Goal: Task Accomplishment & Management: Complete application form

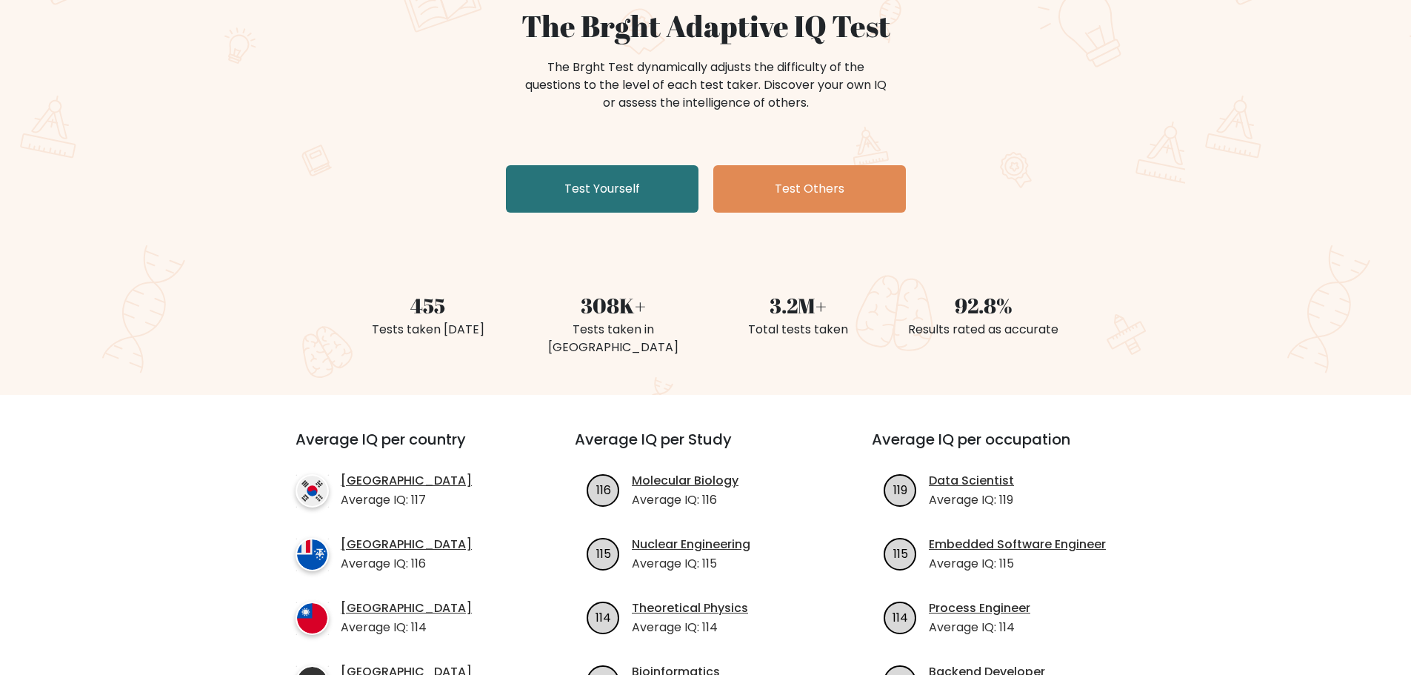
scroll to position [148, 0]
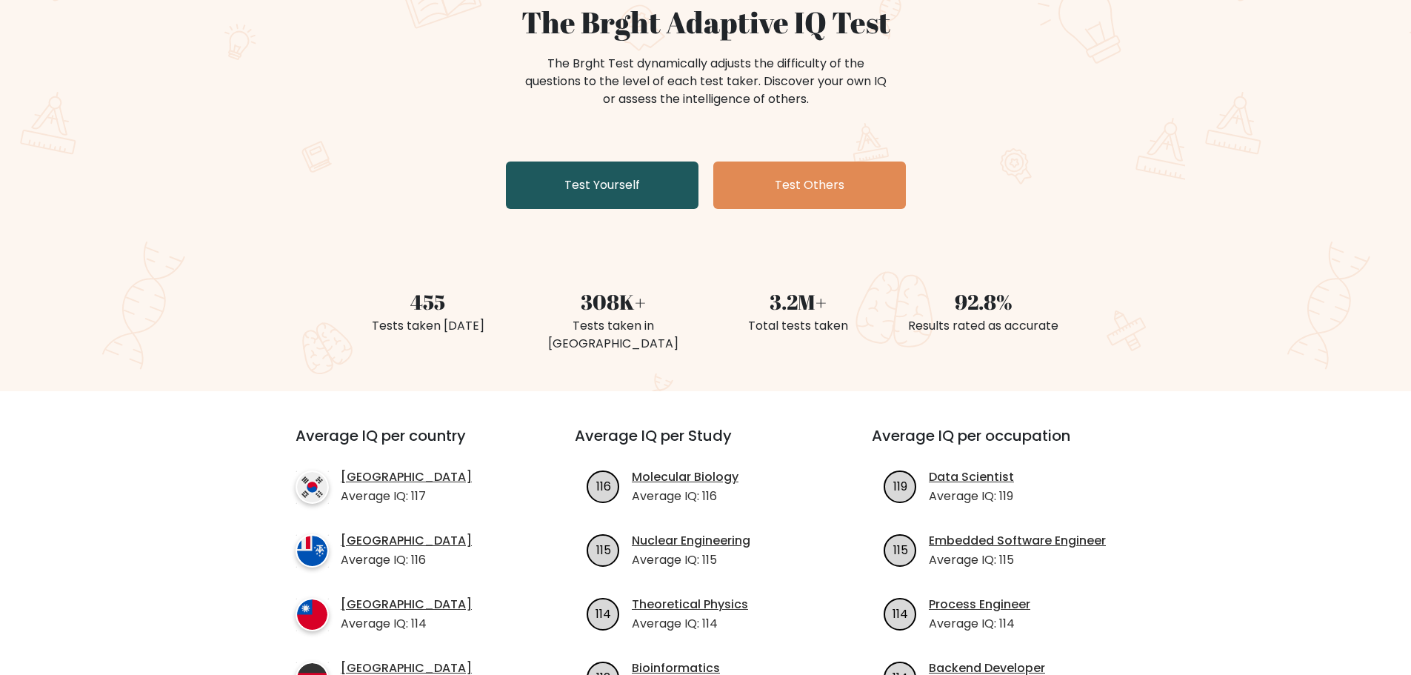
click at [633, 192] on link "Test Yourself" at bounding box center [602, 184] width 193 height 47
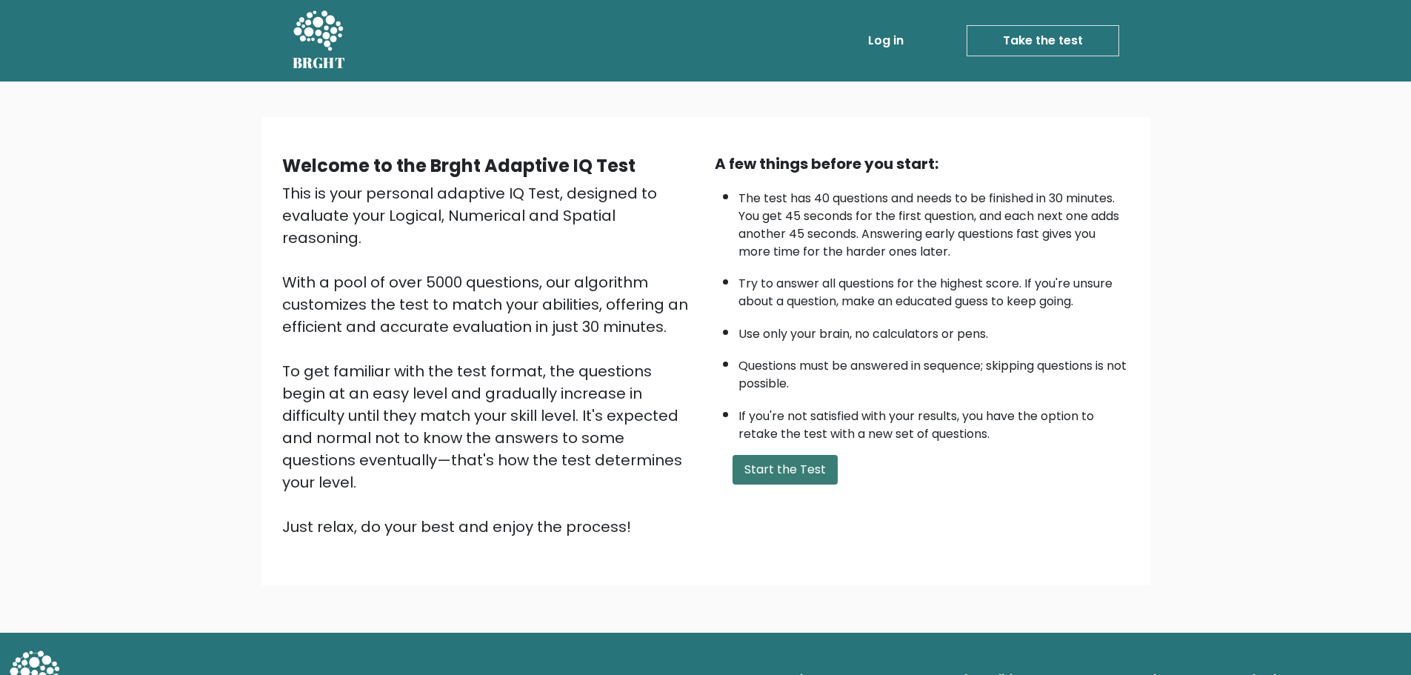
click at [772, 477] on button "Start the Test" at bounding box center [784, 470] width 105 height 30
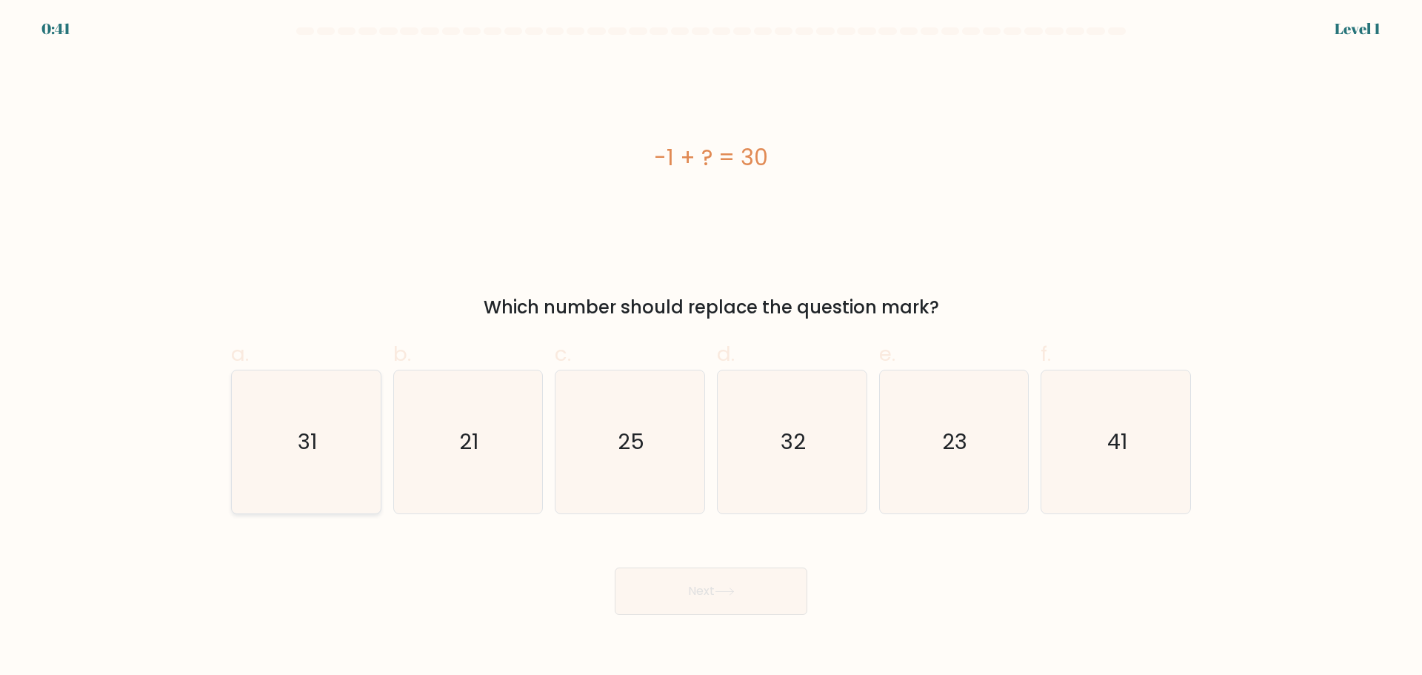
click at [332, 424] on icon "31" at bounding box center [306, 441] width 143 height 143
click at [711, 347] on input "a. 31" at bounding box center [711, 343] width 1 height 10
radio input "true"
click at [781, 604] on button "Next" at bounding box center [711, 590] width 193 height 47
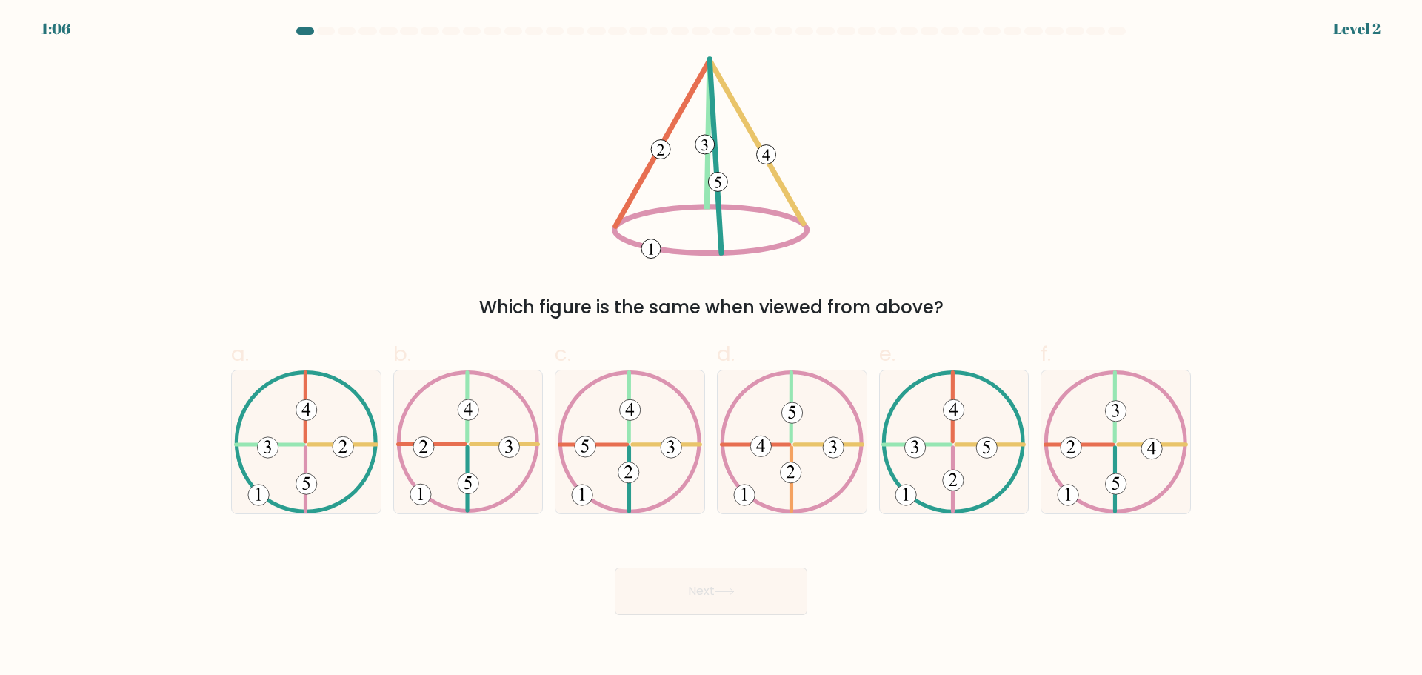
drag, startPoint x: 1092, startPoint y: 253, endPoint x: 1170, endPoint y: 162, distance: 119.2
click at [1170, 162] on div "Which figure is the same when viewed from above?" at bounding box center [711, 188] width 978 height 264
click at [1126, 451] on icon at bounding box center [1116, 441] width 144 height 143
click at [712, 347] on input "f." at bounding box center [711, 343] width 1 height 10
radio input "true"
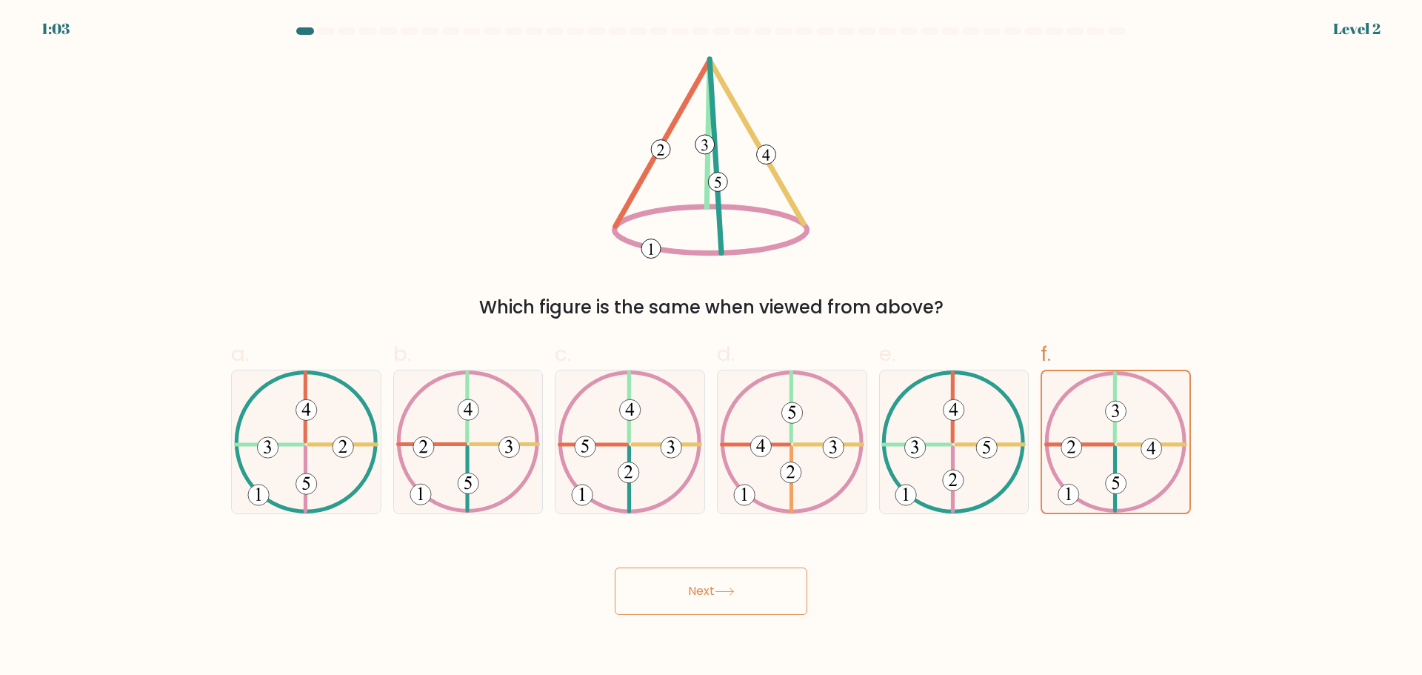
click at [755, 604] on button "Next" at bounding box center [711, 590] width 193 height 47
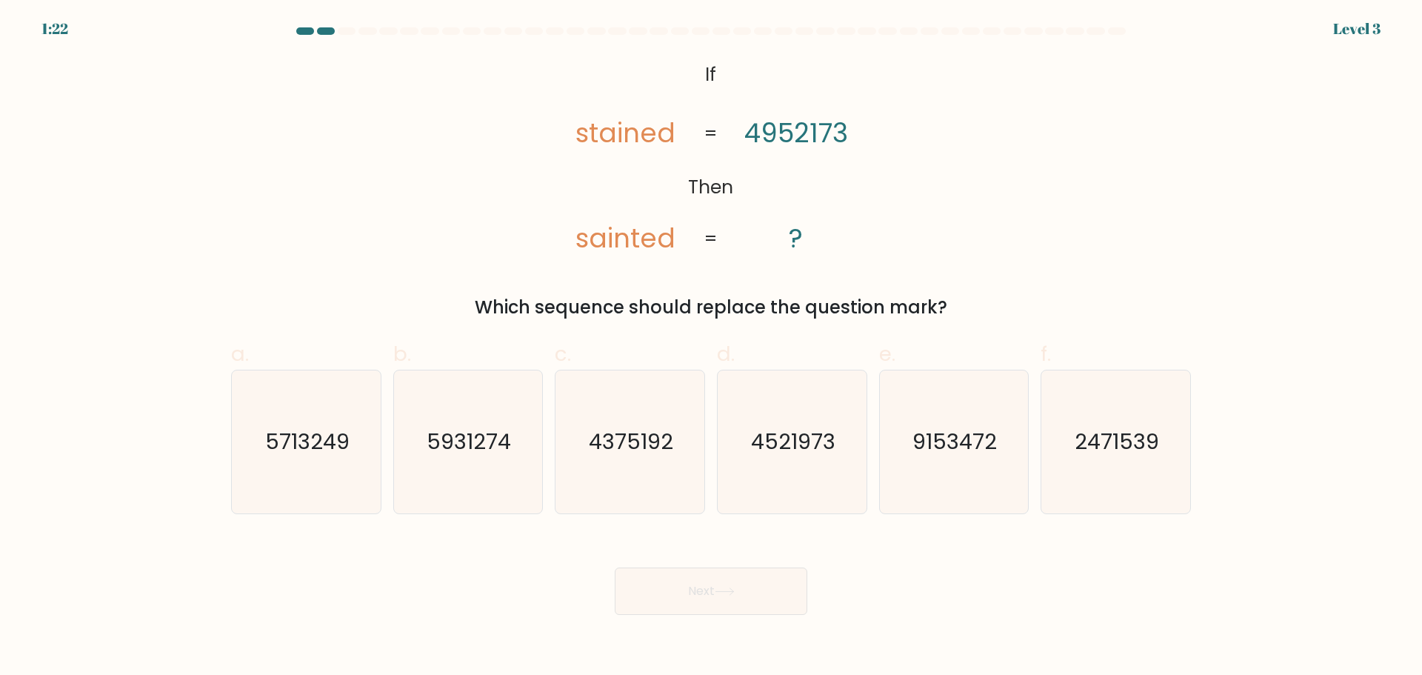
drag, startPoint x: 755, startPoint y: 221, endPoint x: 1011, endPoint y: 188, distance: 258.3
click at [1011, 188] on div "@import url('[URL][DOMAIN_NAME]); If Then stained sainted 4952173 ? = = Which s…" at bounding box center [711, 188] width 978 height 264
click at [778, 456] on icon "4521973" at bounding box center [792, 441] width 143 height 143
click at [712, 347] on input "d. 4521973" at bounding box center [711, 343] width 1 height 10
radio input "true"
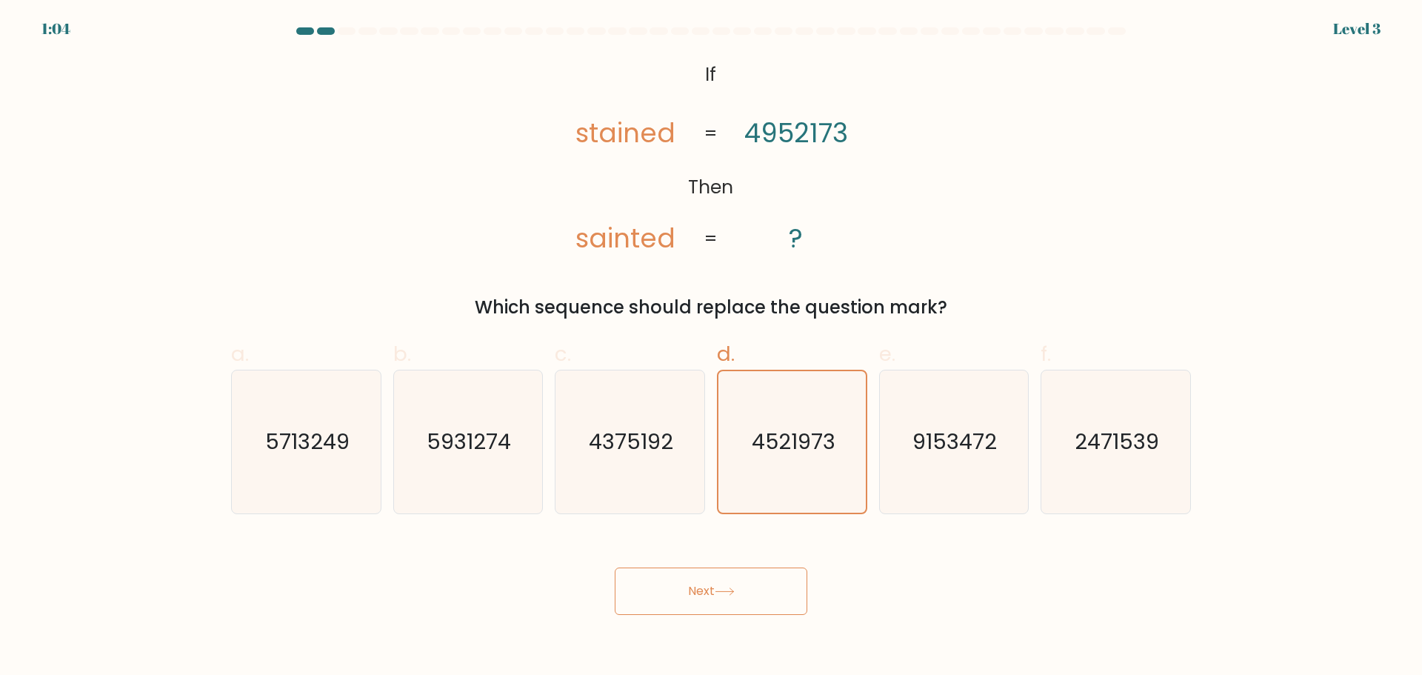
drag, startPoint x: 767, startPoint y: 587, endPoint x: 1013, endPoint y: 318, distance: 364.3
drag, startPoint x: 1013, startPoint y: 318, endPoint x: 969, endPoint y: 189, distance: 137.0
click at [969, 189] on div "@import url('[URL][DOMAIN_NAME]); If Then stained sainted 4952173 ? = = Which s…" at bounding box center [711, 188] width 978 height 264
click at [762, 590] on button "Next" at bounding box center [711, 590] width 193 height 47
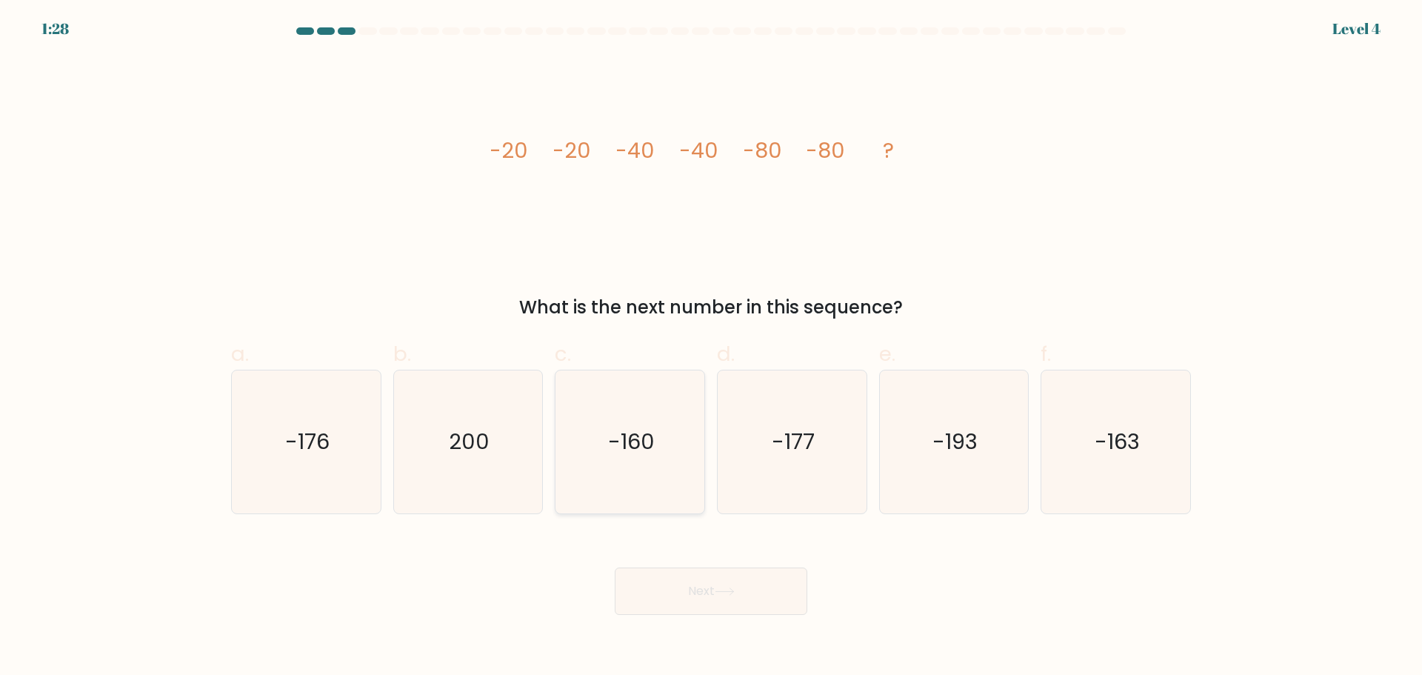
click at [590, 483] on icon "-160" at bounding box center [629, 441] width 143 height 143
click at [711, 347] on input "c. -160" at bounding box center [711, 343] width 1 height 10
radio input "true"
click at [718, 590] on button "Next" at bounding box center [711, 590] width 193 height 47
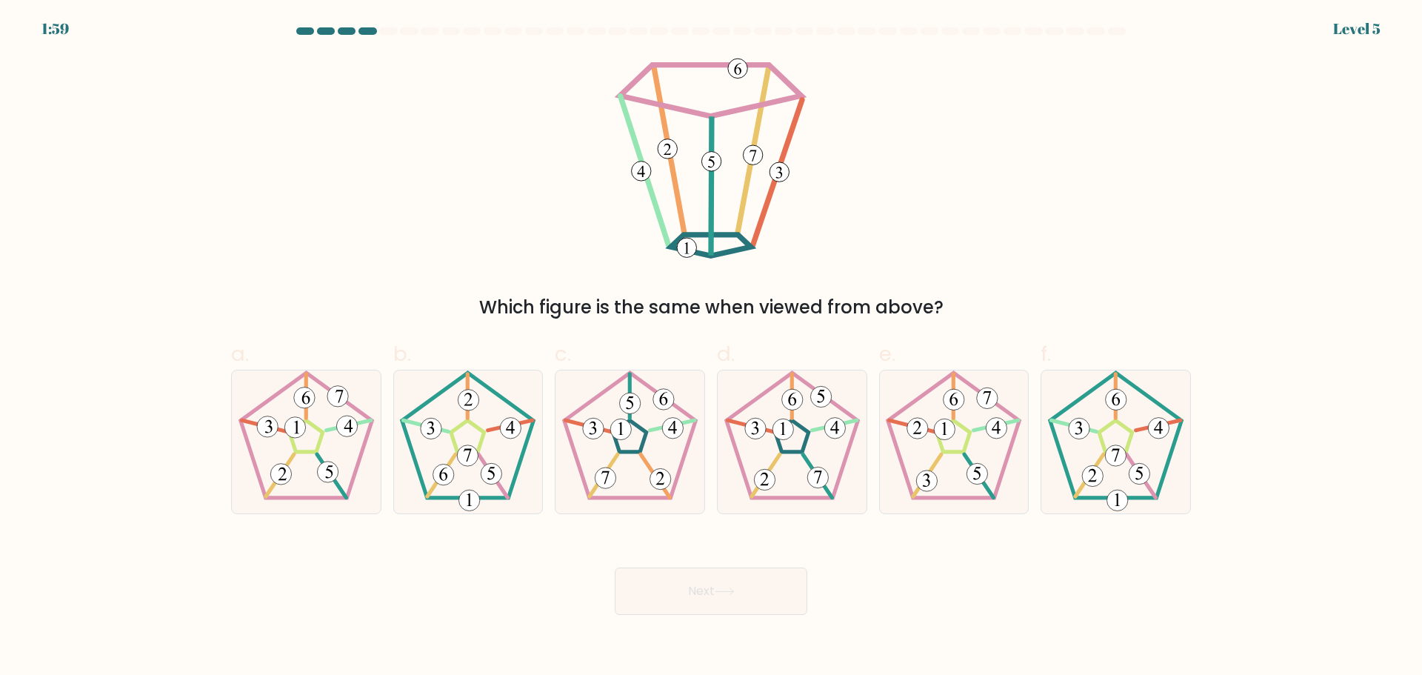
drag, startPoint x: 408, startPoint y: 241, endPoint x: 296, endPoint y: 198, distance: 120.5
click at [296, 198] on div "Which figure is the same when viewed from above?" at bounding box center [711, 188] width 978 height 264
click at [608, 415] on icon at bounding box center [629, 441] width 143 height 143
click at [711, 347] on input "c." at bounding box center [711, 343] width 1 height 10
radio input "true"
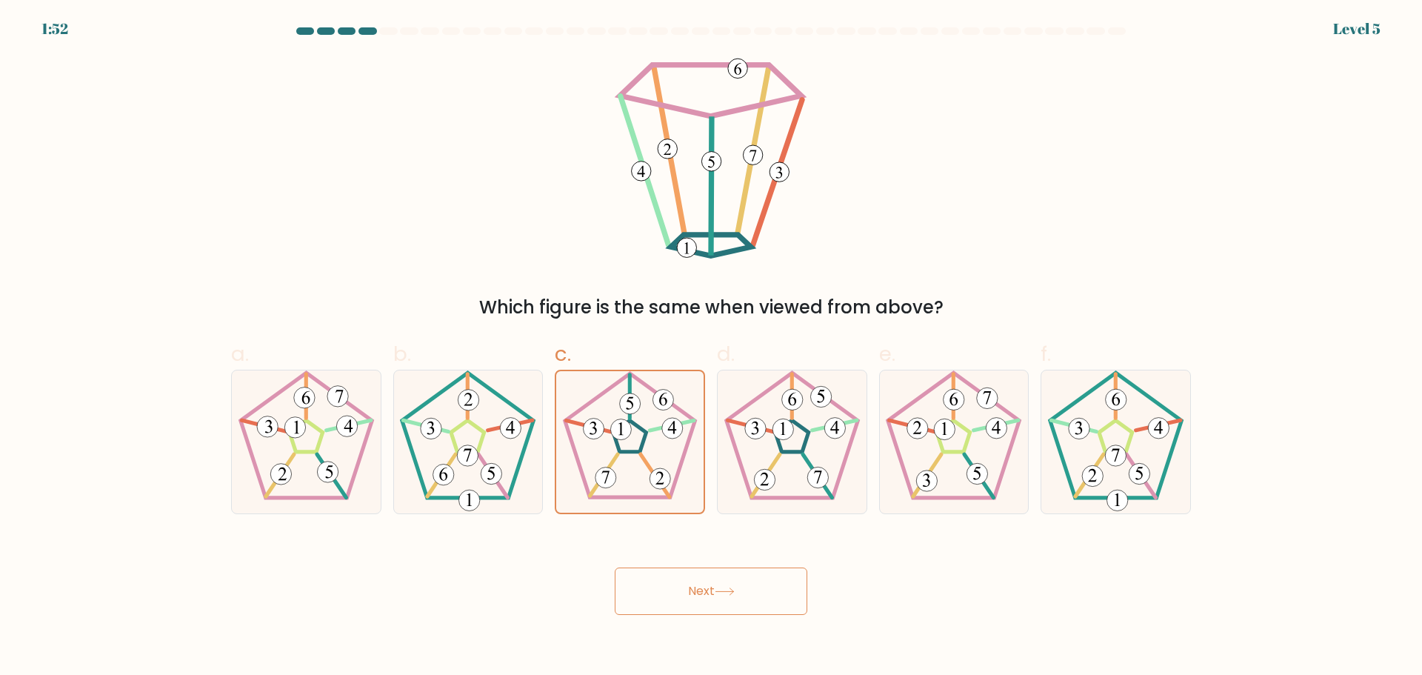
click at [686, 581] on button "Next" at bounding box center [711, 590] width 193 height 47
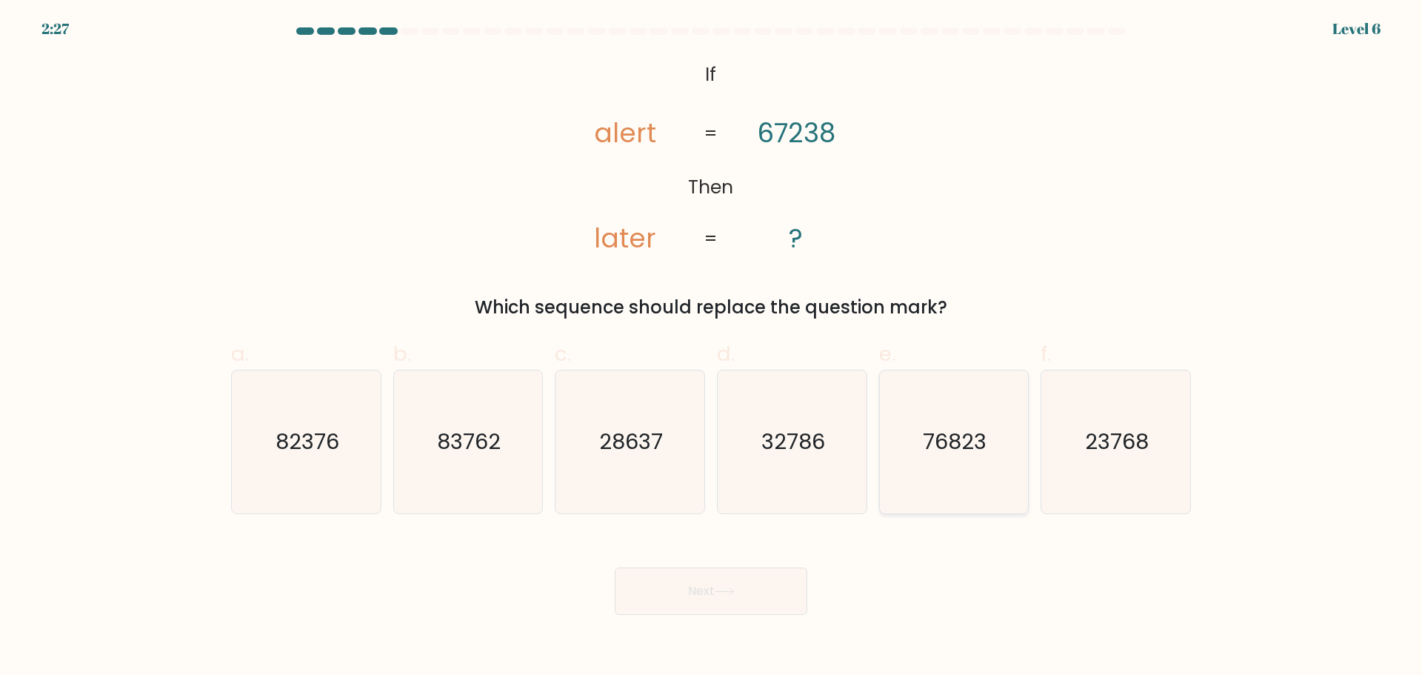
click at [947, 488] on icon "76823" at bounding box center [953, 441] width 143 height 143
click at [712, 347] on input "e. 76823" at bounding box center [711, 343] width 1 height 10
radio input "true"
click at [770, 601] on button "Next" at bounding box center [711, 590] width 193 height 47
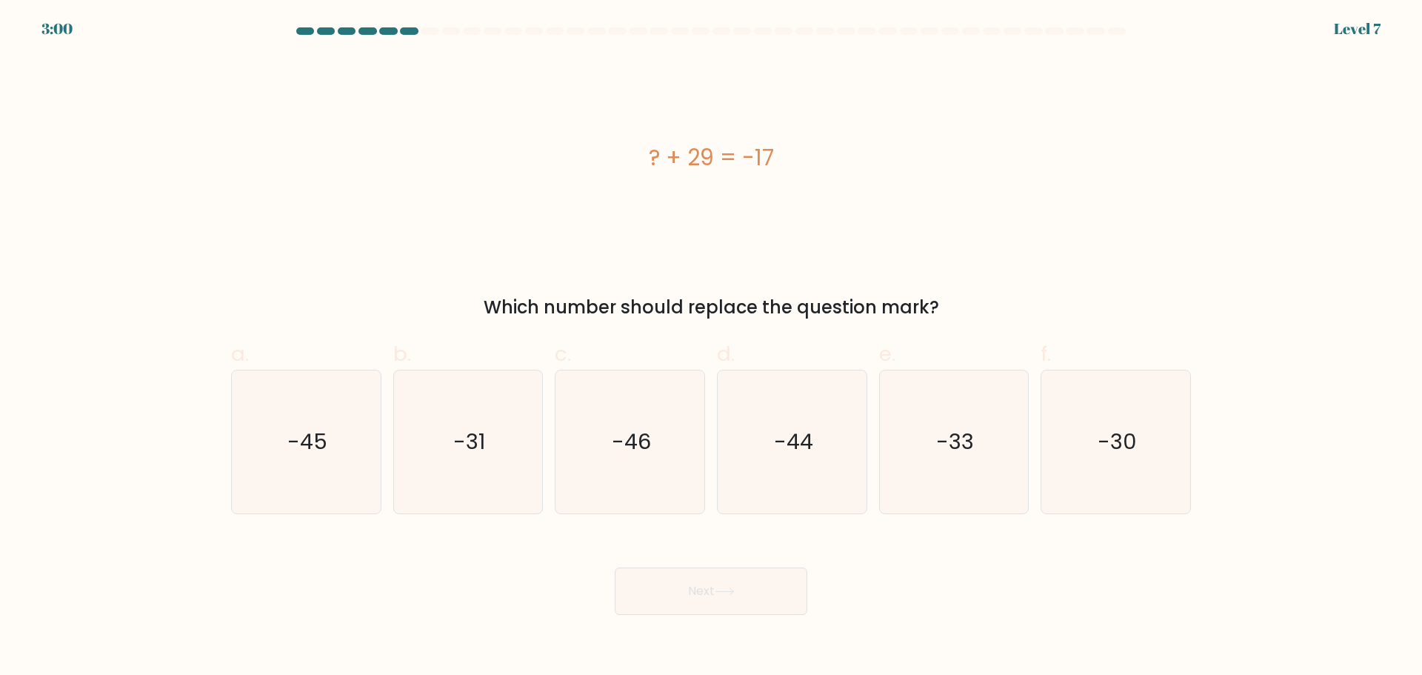
drag, startPoint x: 343, startPoint y: 215, endPoint x: 265, endPoint y: 199, distance: 79.3
click at [265, 199] on div "? + 29 = -17" at bounding box center [711, 157] width 960 height 202
drag, startPoint x: 265, startPoint y: 199, endPoint x: 182, endPoint y: 192, distance: 83.3
click at [182, 192] on form "a." at bounding box center [711, 320] width 1422 height 587
click at [575, 405] on icon "-46" at bounding box center [629, 441] width 143 height 143
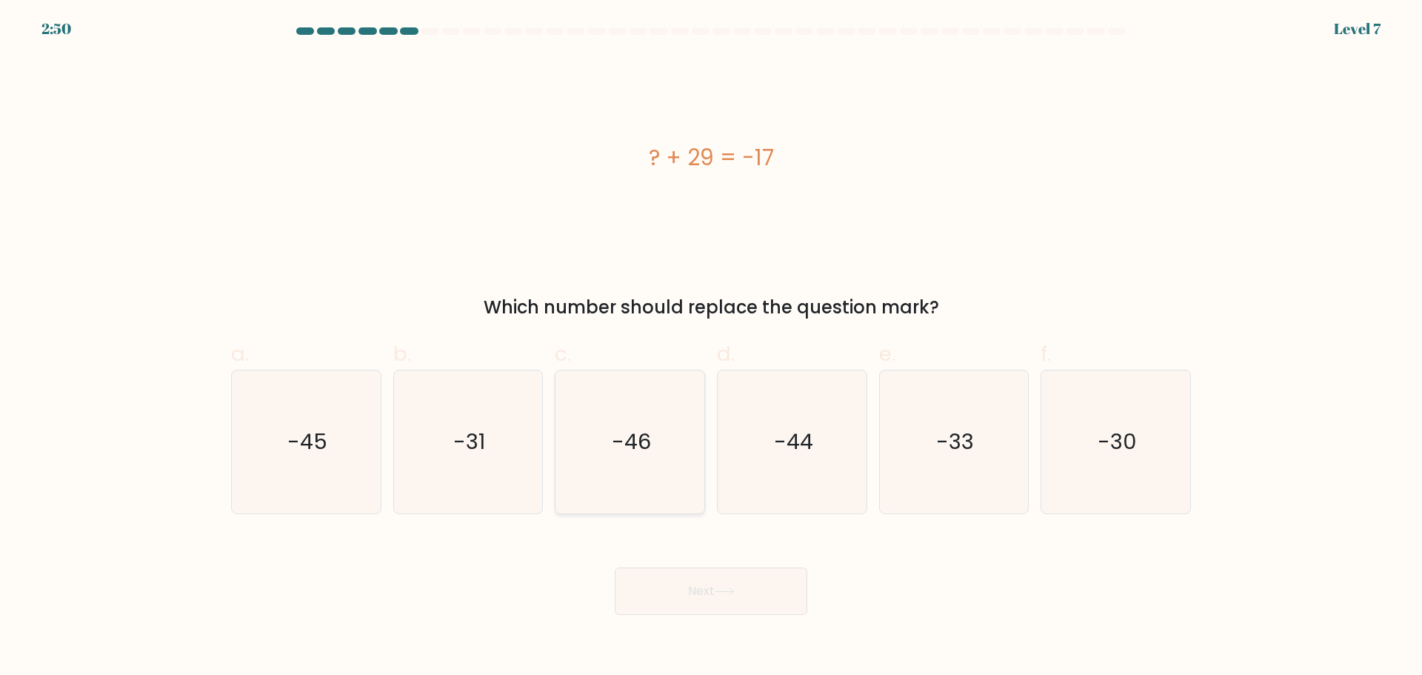
click at [711, 347] on input "c. -46" at bounding box center [711, 343] width 1 height 10
radio input "true"
click at [706, 598] on button "Next" at bounding box center [711, 590] width 193 height 47
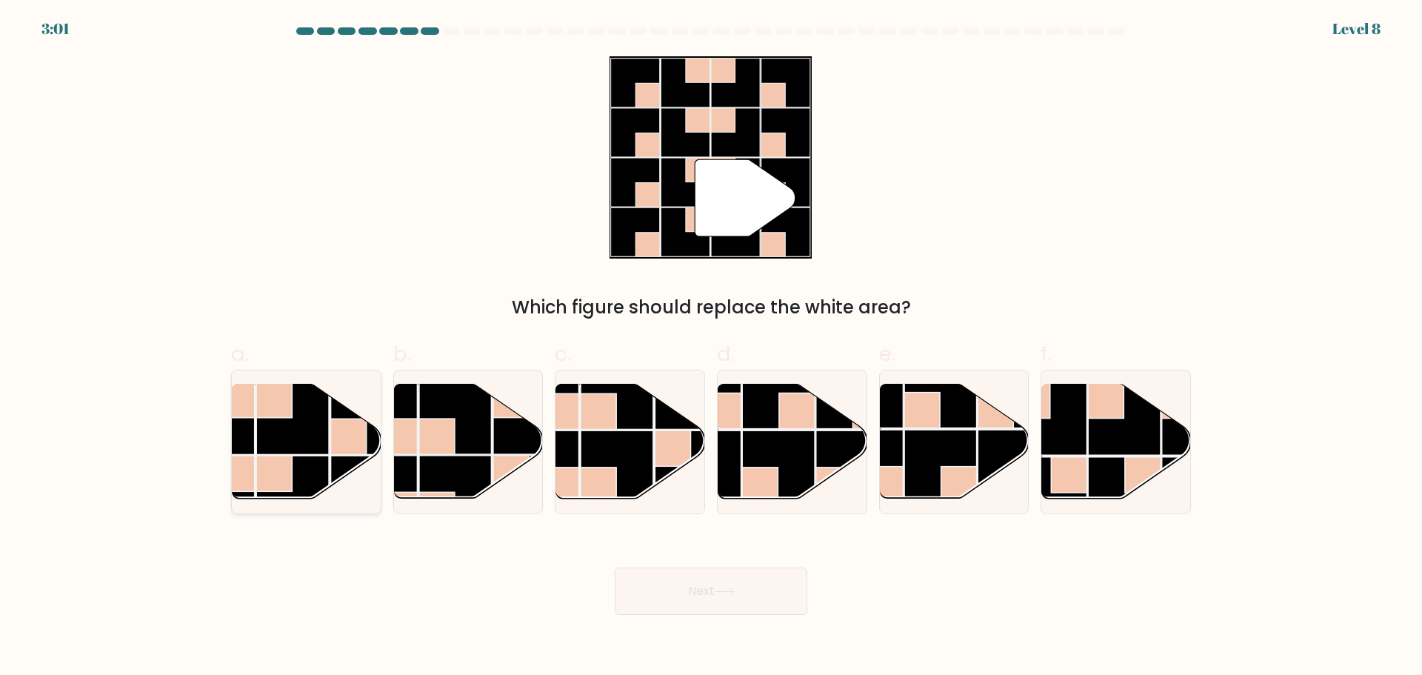
click at [334, 424] on rect at bounding box center [348, 436] width 36 height 36
click at [711, 347] on input "a." at bounding box center [711, 343] width 1 height 10
radio input "true"
click at [679, 597] on button "Next" at bounding box center [711, 590] width 193 height 47
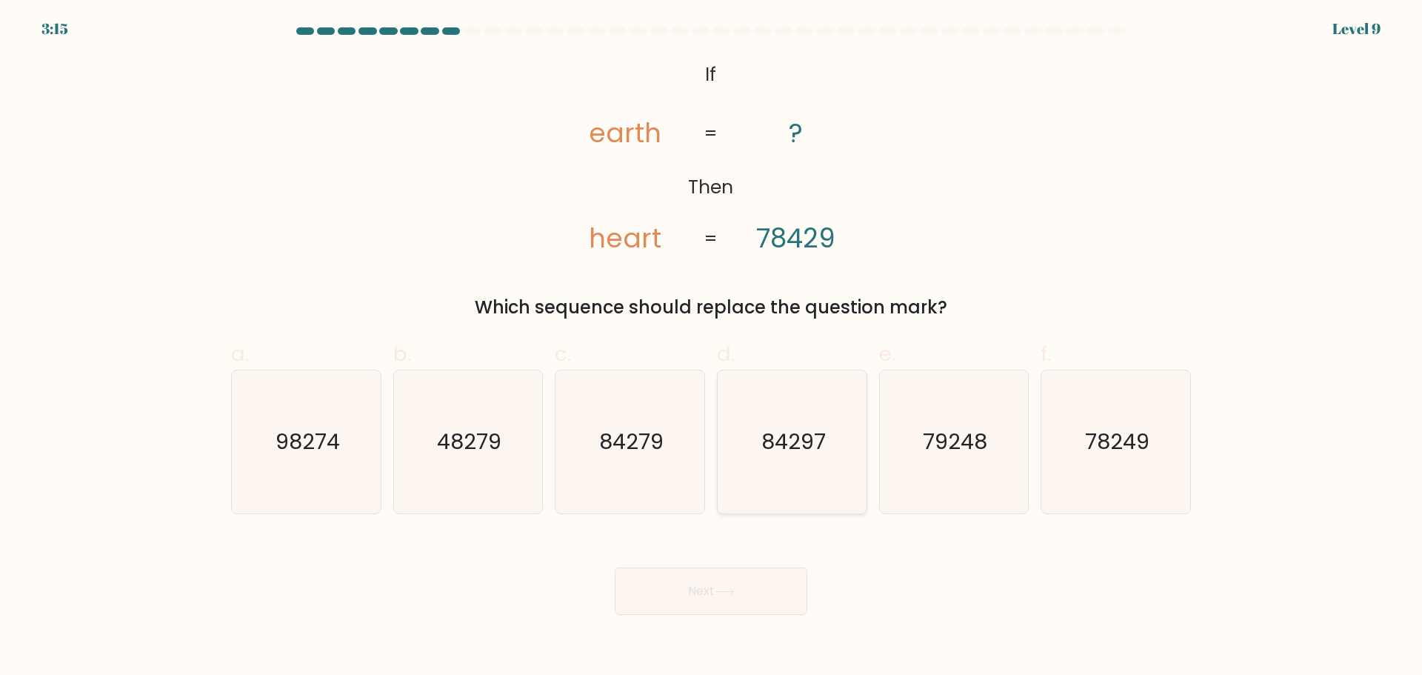
click at [780, 461] on icon "84297" at bounding box center [792, 441] width 143 height 143
click at [712, 347] on input "d. 84297" at bounding box center [711, 343] width 1 height 10
radio input "true"
click at [795, 573] on button "Next" at bounding box center [711, 590] width 193 height 47
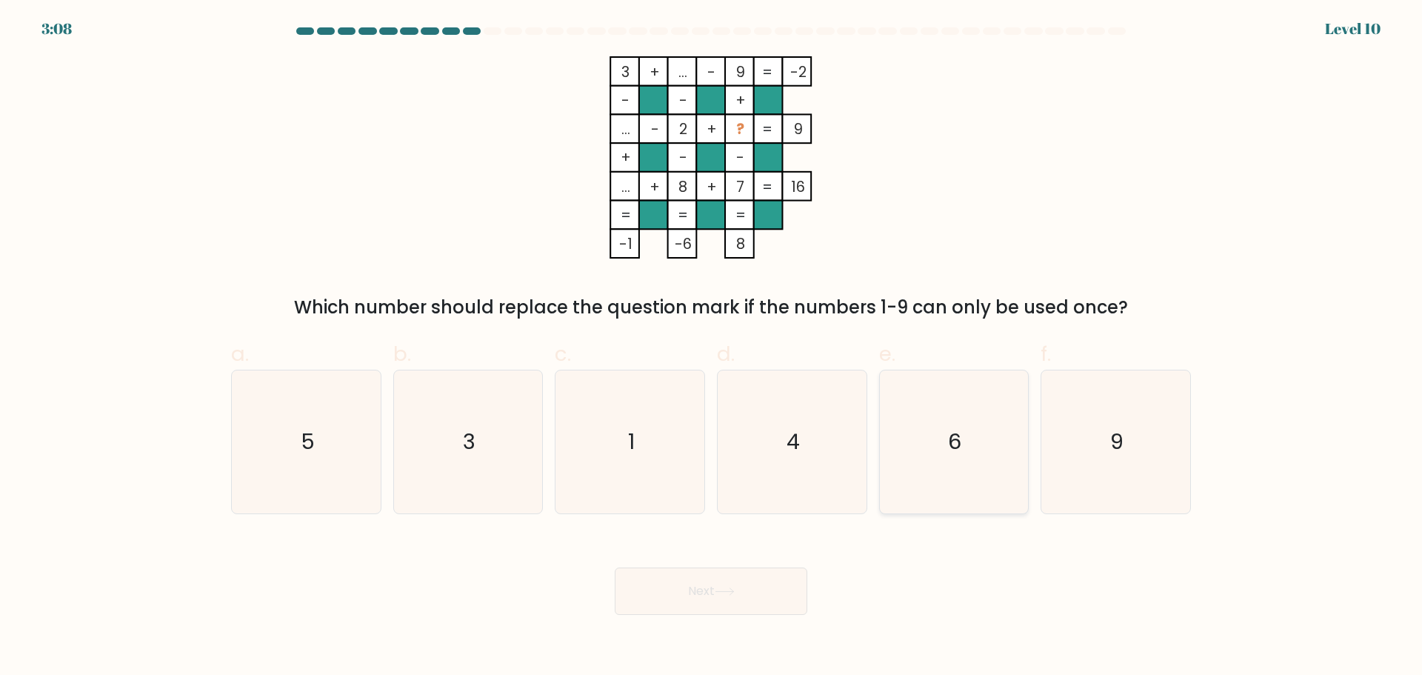
click at [987, 429] on icon "6" at bounding box center [953, 441] width 143 height 143
click at [712, 347] on input "e. 6" at bounding box center [711, 343] width 1 height 10
radio input "true"
click at [780, 590] on button "Next" at bounding box center [711, 590] width 193 height 47
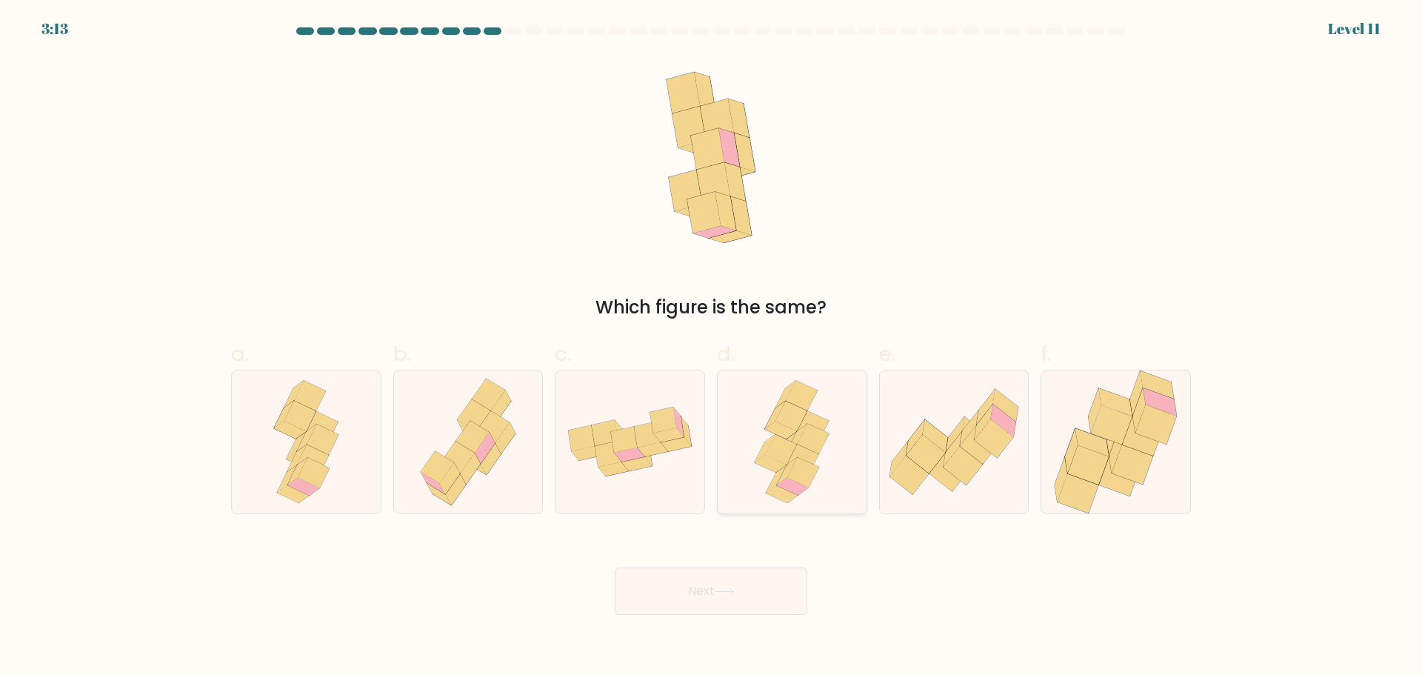
click at [795, 478] on icon at bounding box center [803, 472] width 32 height 30
click at [712, 347] on input "d." at bounding box center [711, 343] width 1 height 10
radio input "true"
click at [784, 584] on button "Next" at bounding box center [711, 590] width 193 height 47
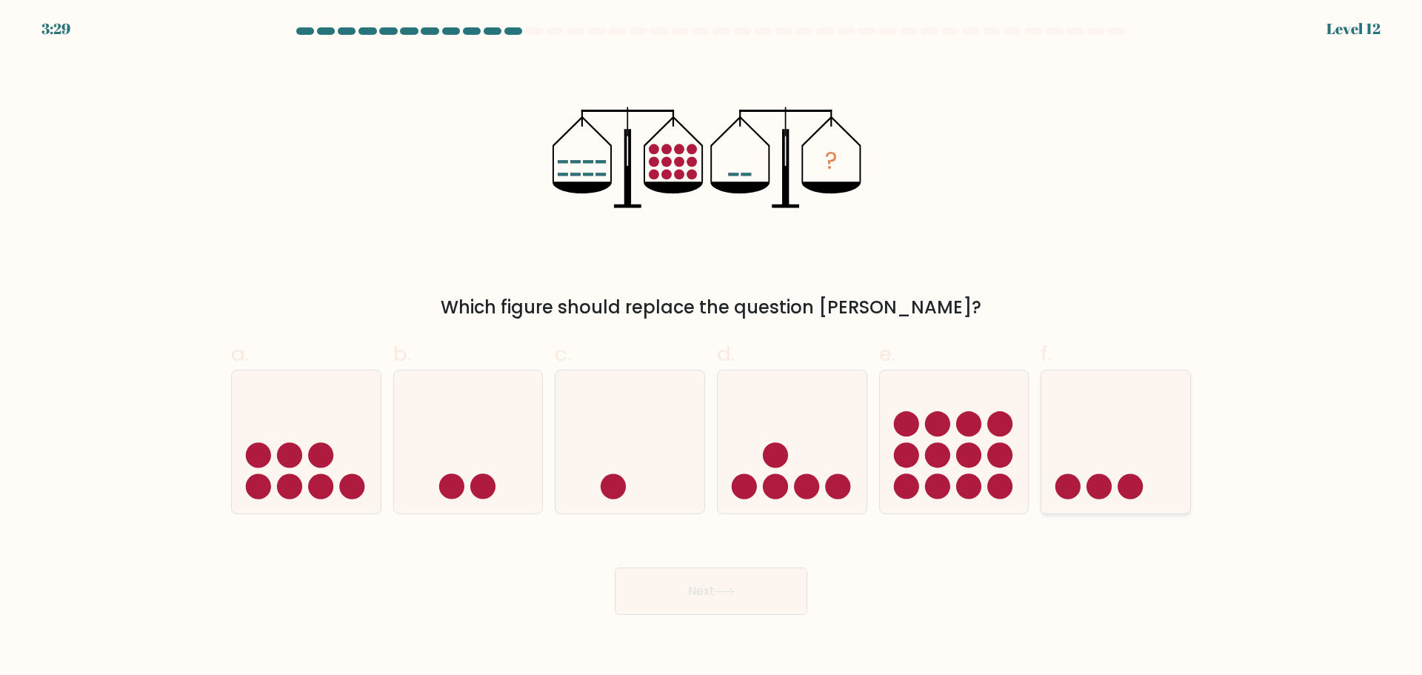
click at [1099, 395] on icon at bounding box center [1115, 441] width 149 height 123
click at [712, 347] on input "f." at bounding box center [711, 343] width 1 height 10
radio input "true"
click at [724, 602] on button "Next" at bounding box center [711, 590] width 193 height 47
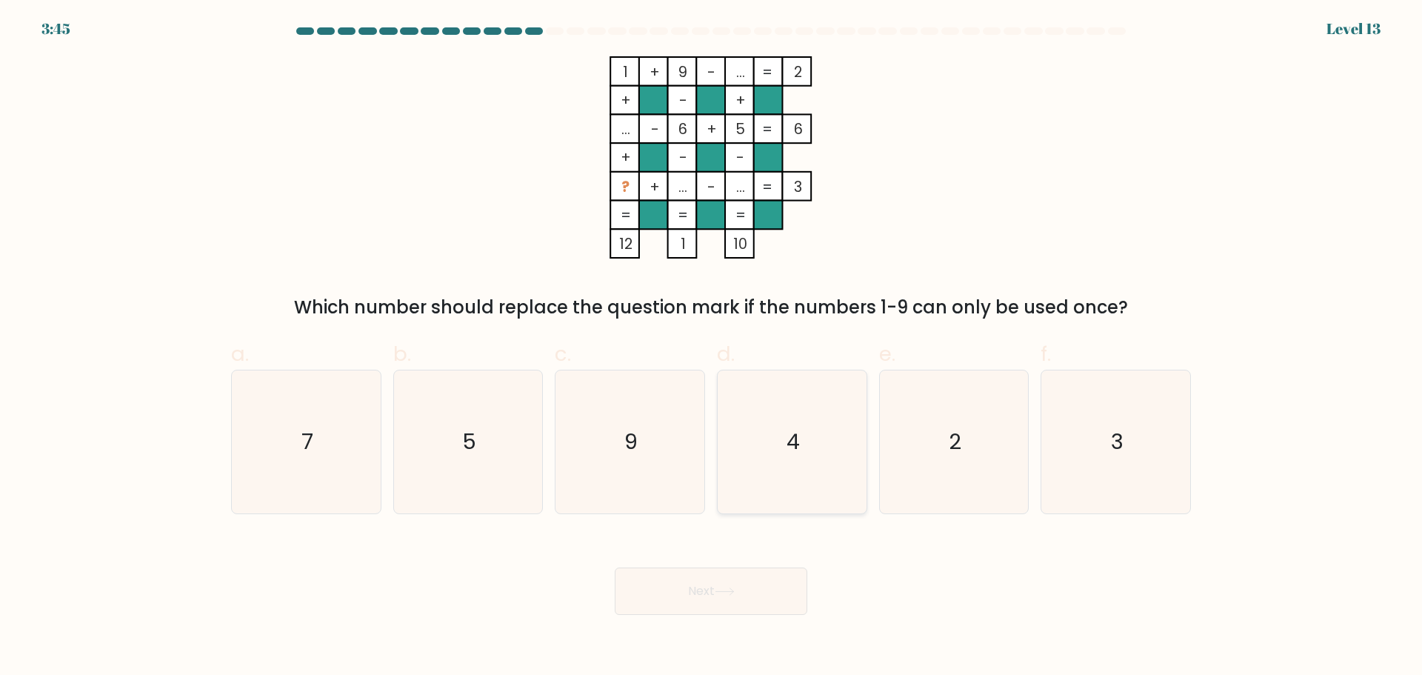
click at [780, 395] on icon "4" at bounding box center [792, 441] width 143 height 143
click at [712, 347] on input "d. 4" at bounding box center [711, 343] width 1 height 10
radio input "true"
click at [750, 581] on button "Next" at bounding box center [711, 590] width 193 height 47
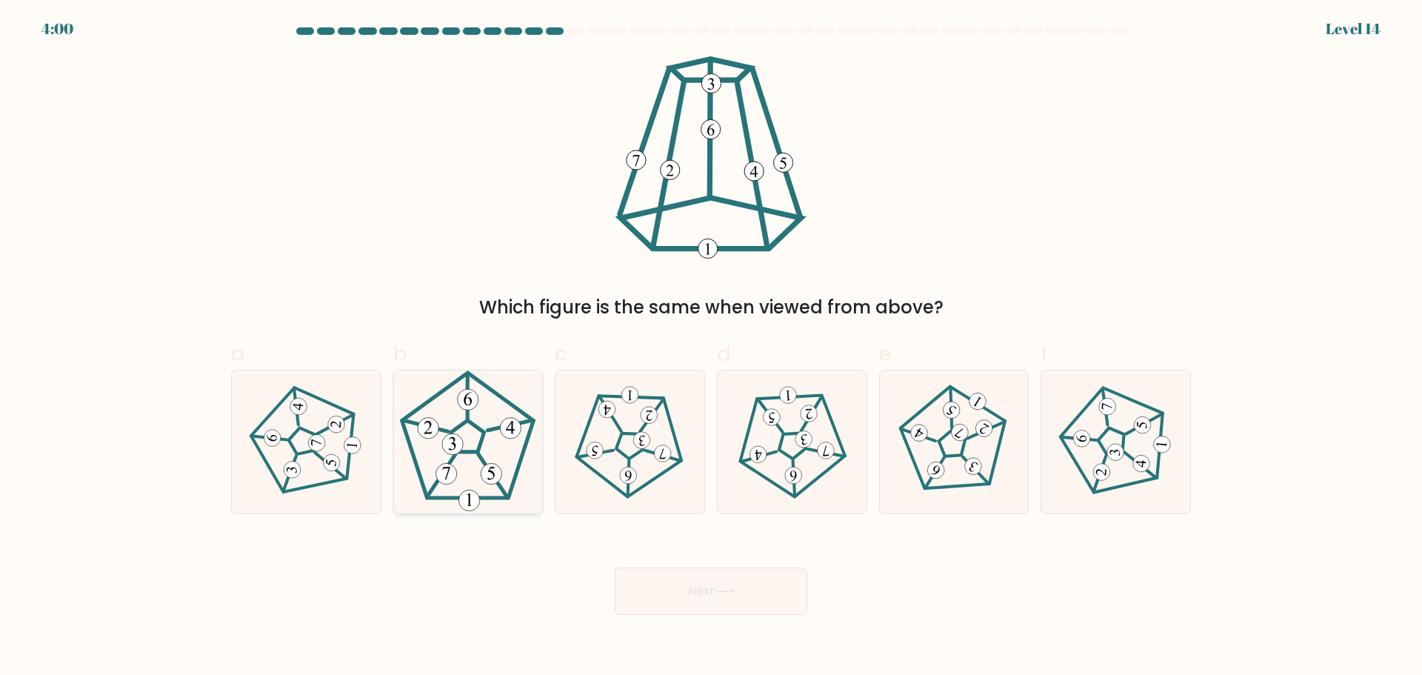
click at [471, 448] on icon at bounding box center [467, 441] width 143 height 143
click at [711, 347] on input "b." at bounding box center [711, 343] width 1 height 10
radio input "true"
click at [745, 577] on button "Next" at bounding box center [711, 590] width 193 height 47
click at [724, 576] on button "Next" at bounding box center [711, 590] width 193 height 47
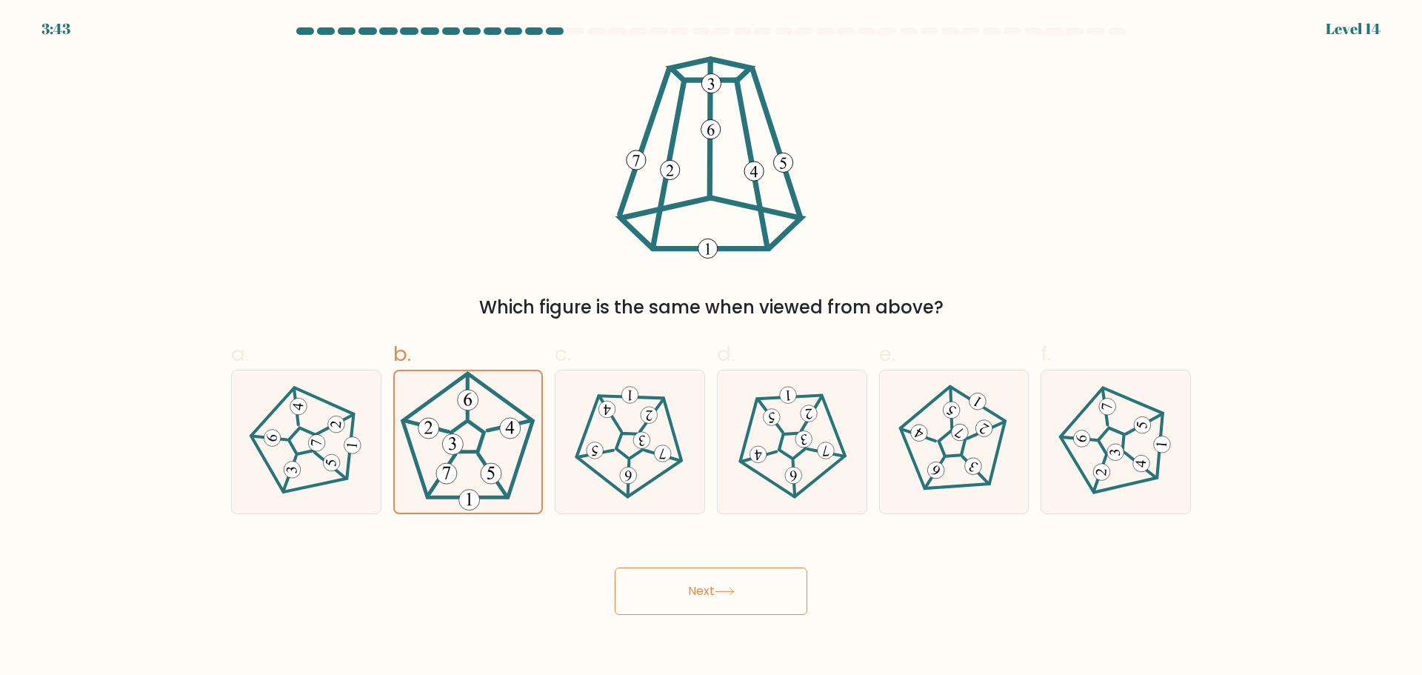
click at [704, 591] on button "Next" at bounding box center [711, 590] width 193 height 47
click at [579, 34] on div at bounding box center [576, 30] width 18 height 7
click at [570, 33] on div at bounding box center [576, 30] width 18 height 7
click at [553, 33] on div at bounding box center [555, 30] width 18 height 7
click at [455, 410] on icon at bounding box center [467, 441] width 141 height 141
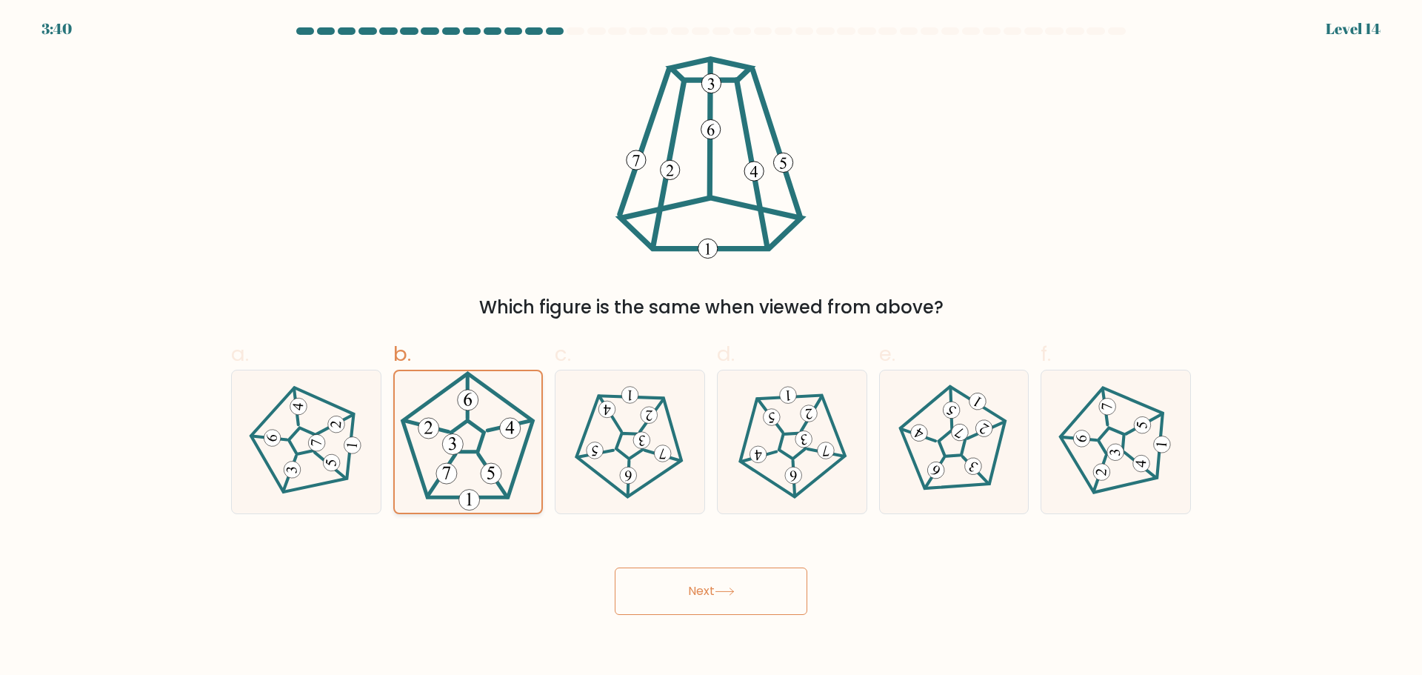
click at [711, 347] on input "b." at bounding box center [711, 343] width 1 height 10
click at [595, 423] on icon at bounding box center [630, 441] width 114 height 114
click at [711, 347] on input "c." at bounding box center [711, 343] width 1 height 10
radio input "true"
click at [518, 421] on 663 at bounding box center [511, 427] width 21 height 21
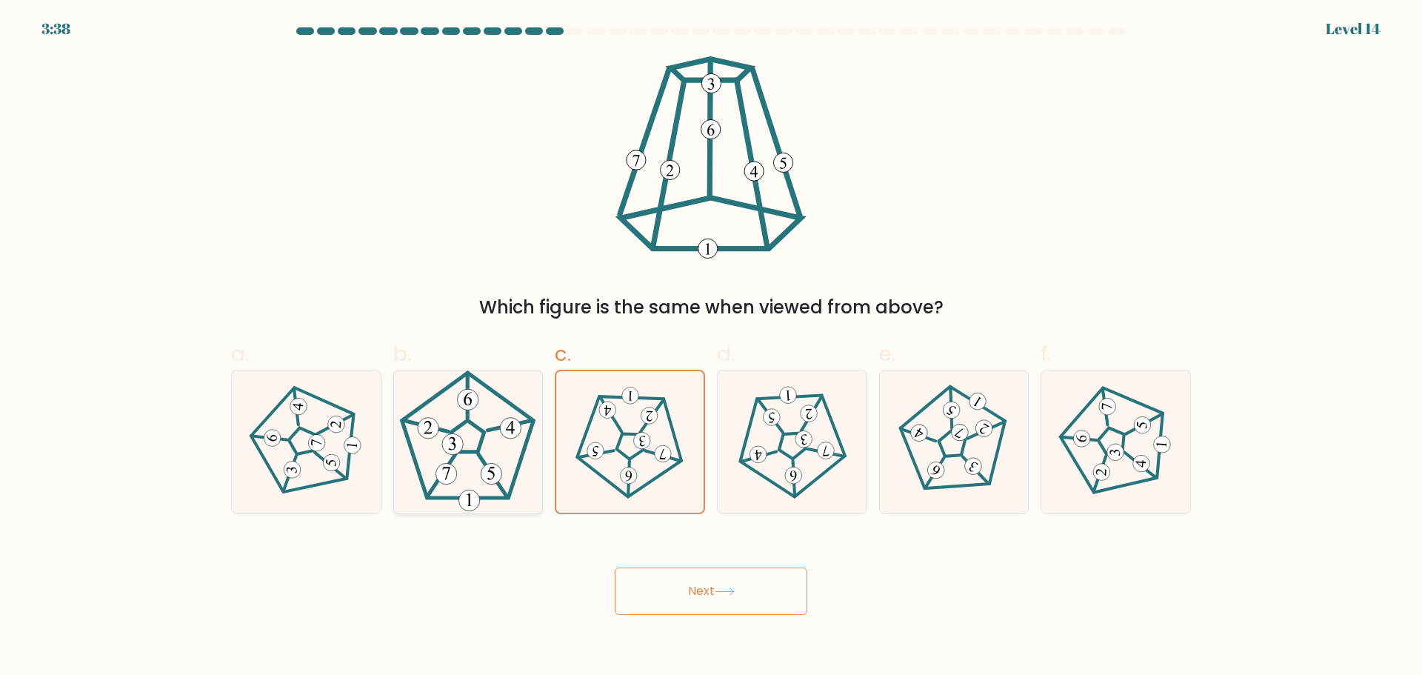
click at [711, 347] on input "b." at bounding box center [711, 343] width 1 height 10
radio input "true"
click at [715, 589] on button "Next" at bounding box center [711, 590] width 193 height 47
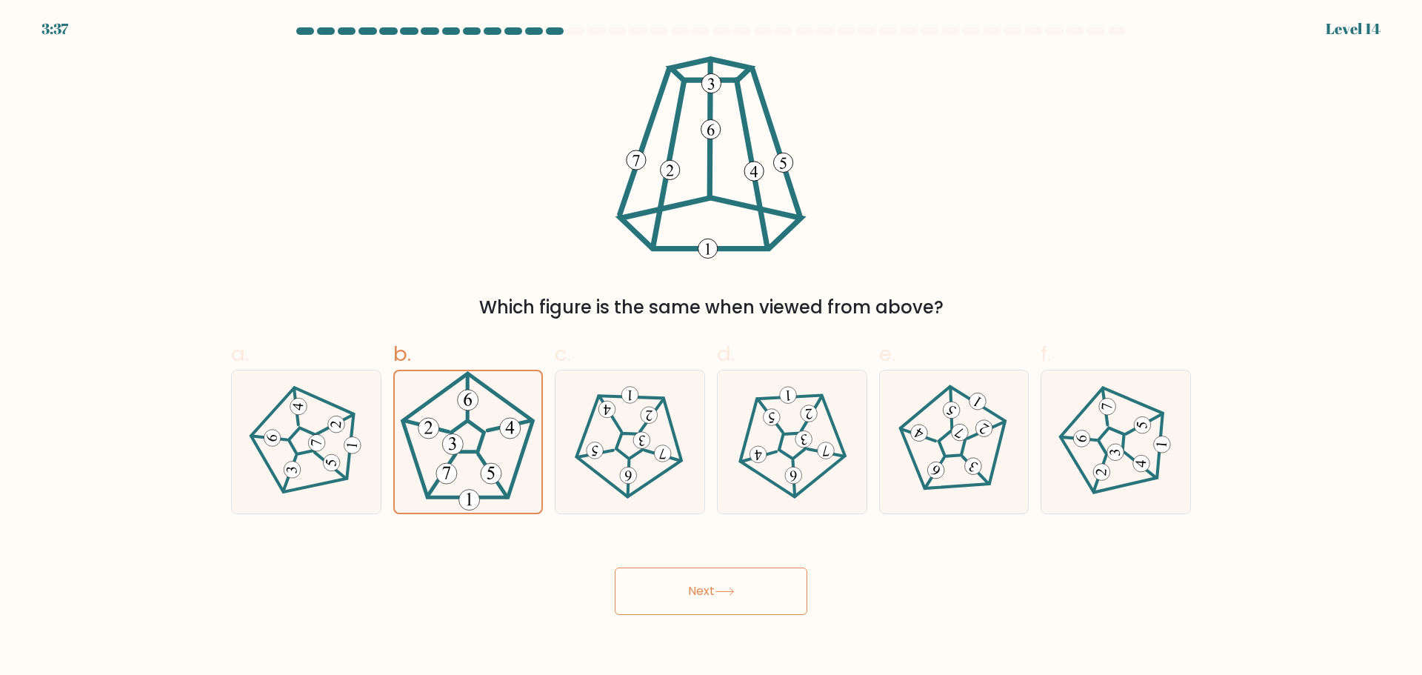
click at [715, 589] on button "Next" at bounding box center [711, 590] width 193 height 47
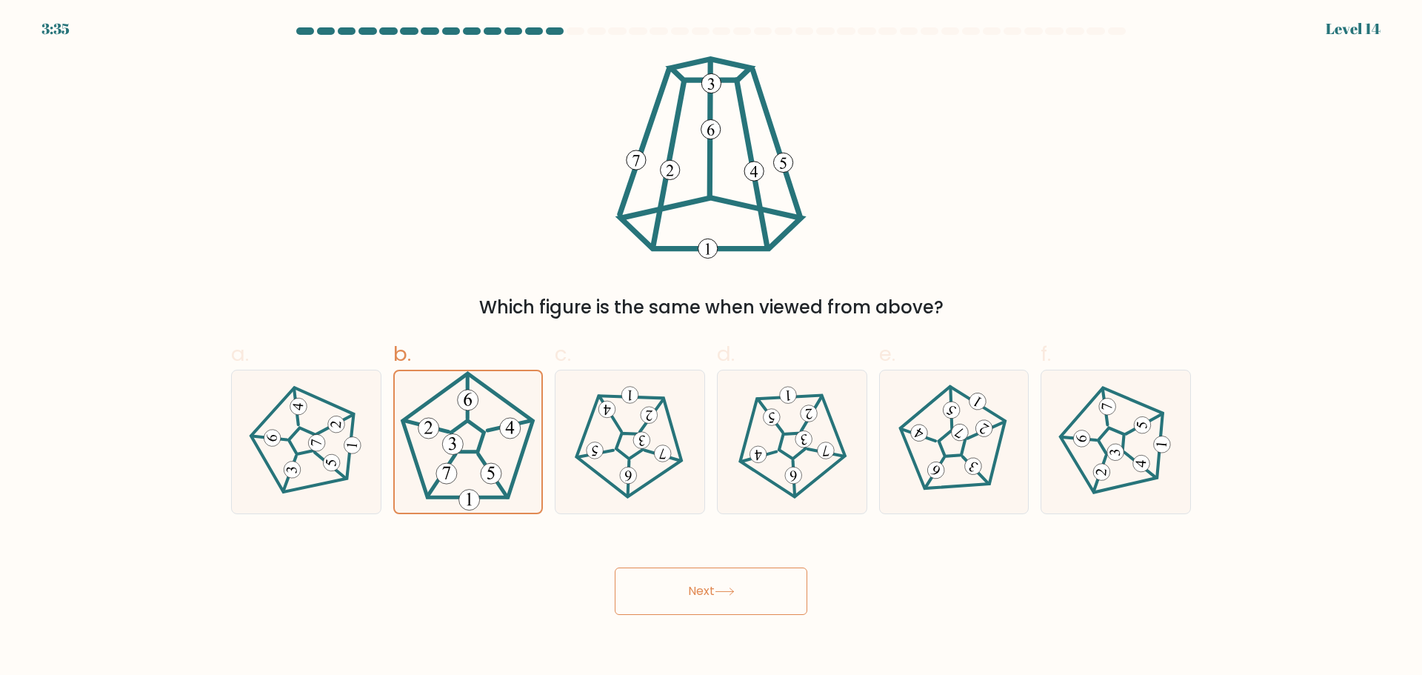
click at [715, 589] on button "Next" at bounding box center [711, 590] width 193 height 47
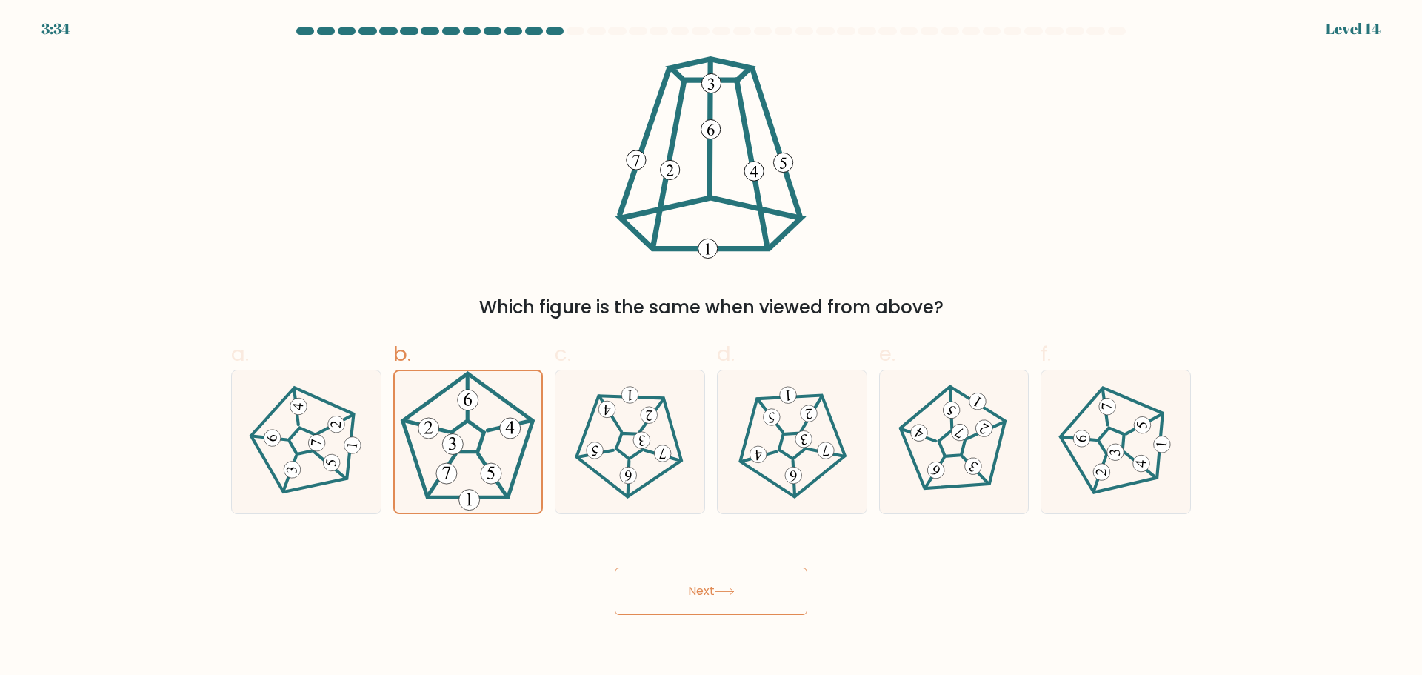
click at [715, 589] on button "Next" at bounding box center [711, 590] width 193 height 47
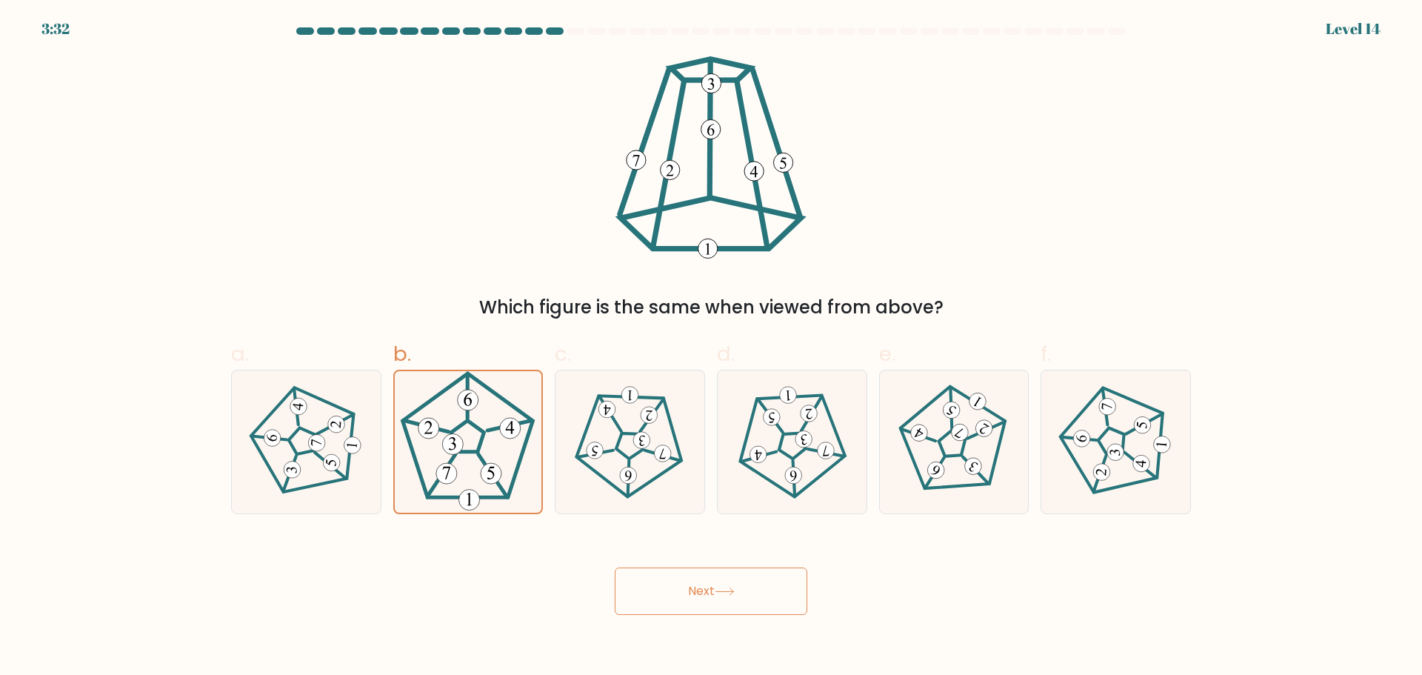
click at [715, 589] on button "Next" at bounding box center [711, 590] width 193 height 47
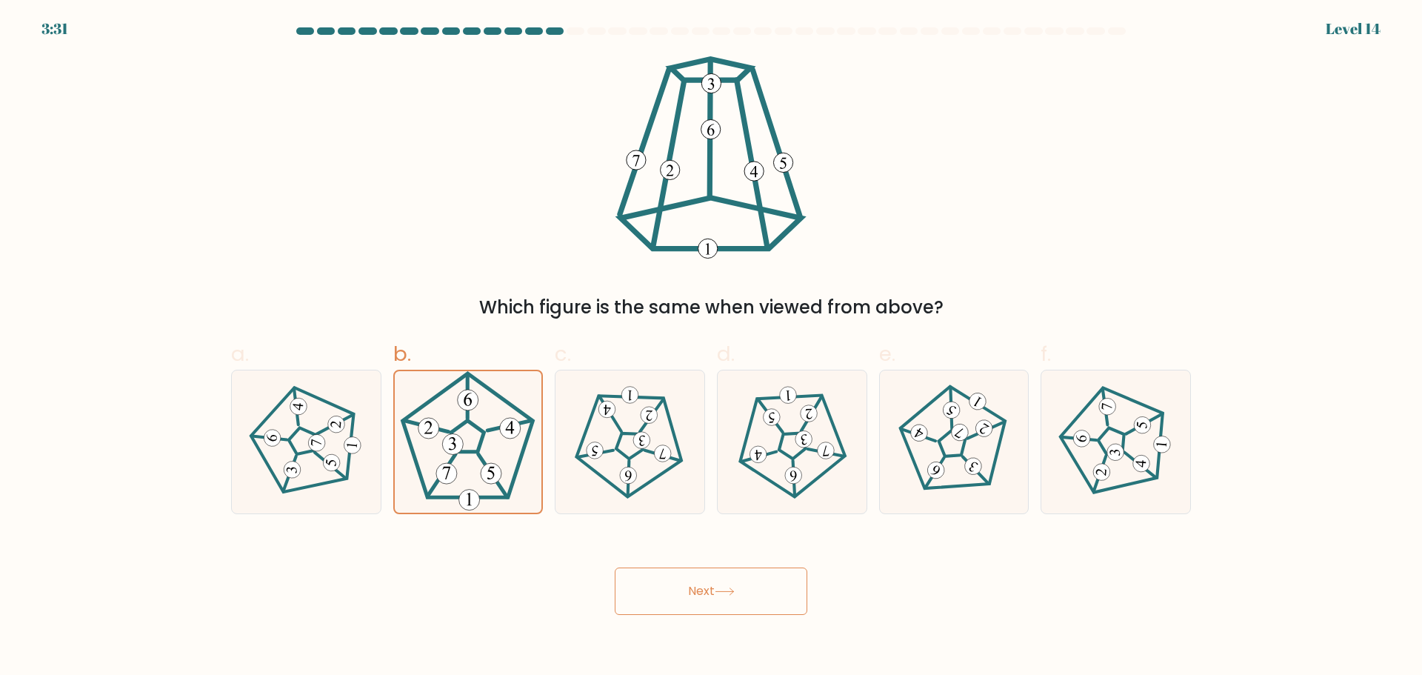
click at [715, 589] on button "Next" at bounding box center [711, 590] width 193 height 47
